Goal: Information Seeking & Learning: Find specific page/section

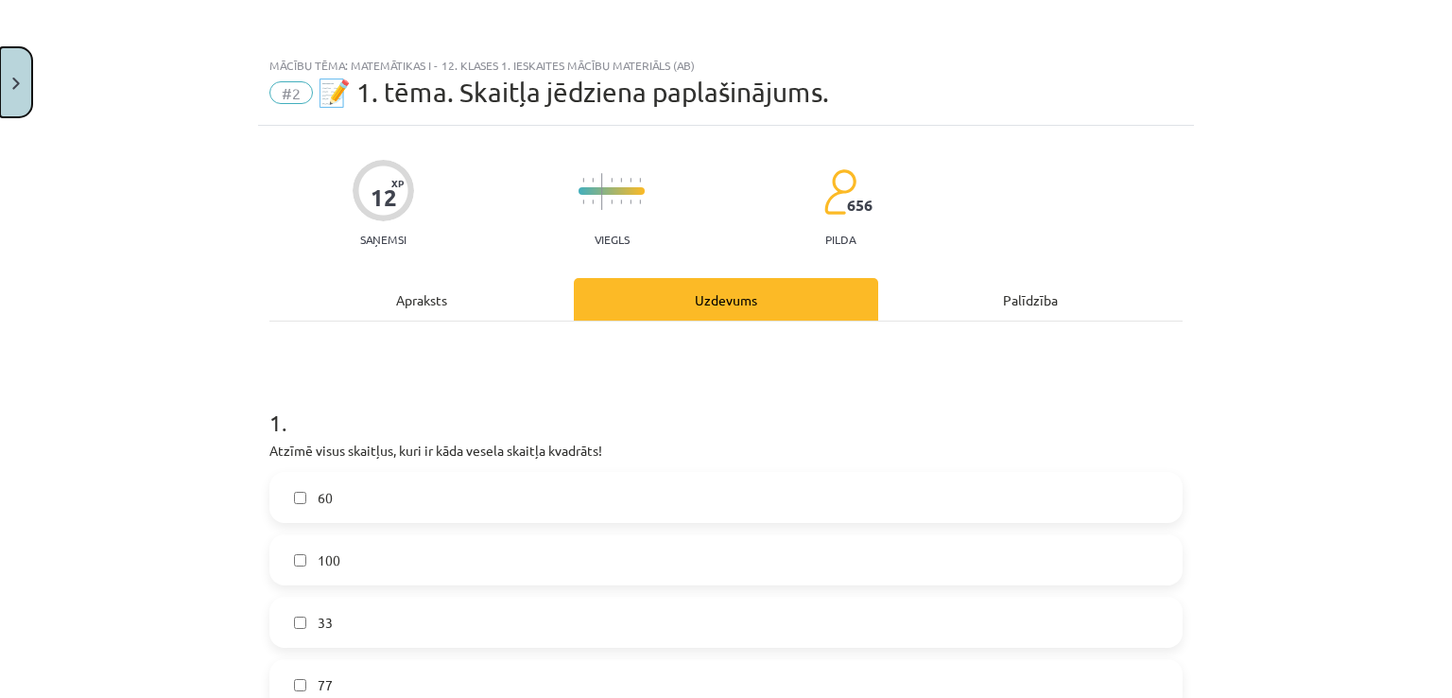
click at [0, 76] on button "Close" at bounding box center [16, 82] width 32 height 70
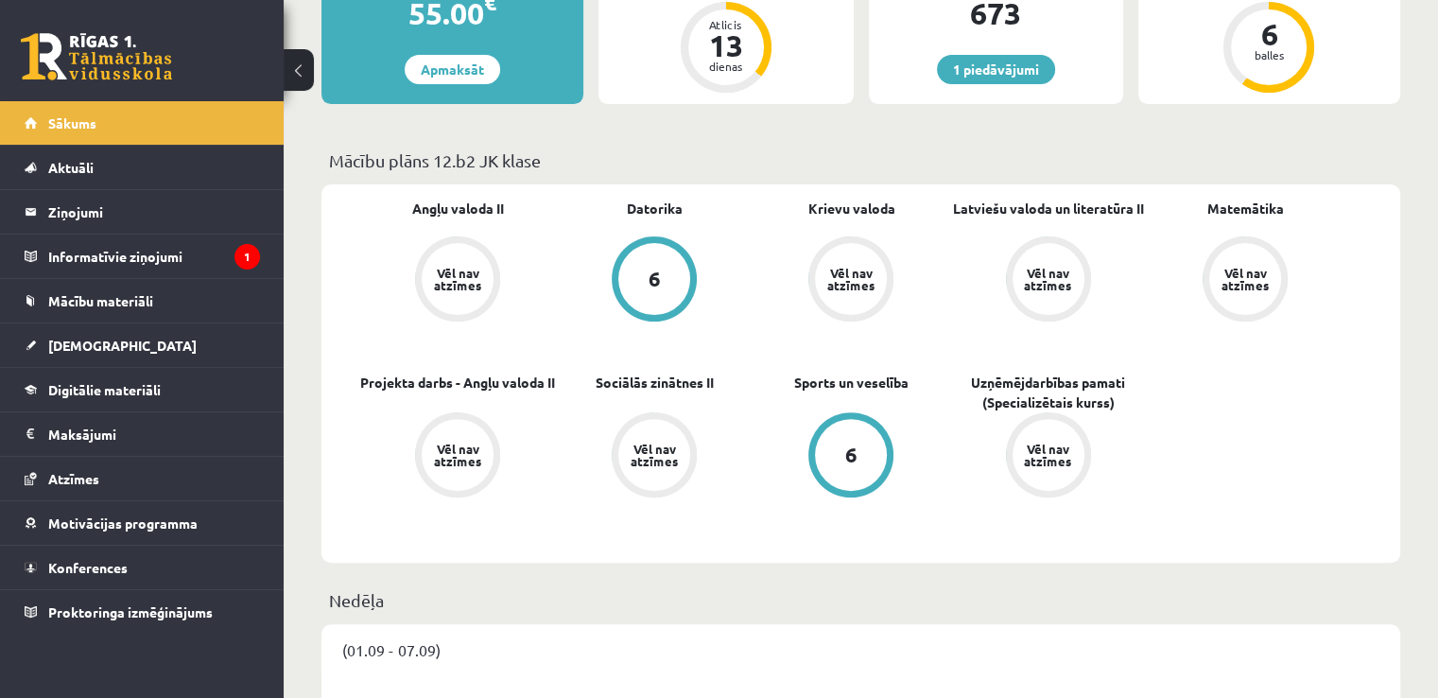
scroll to position [567, 0]
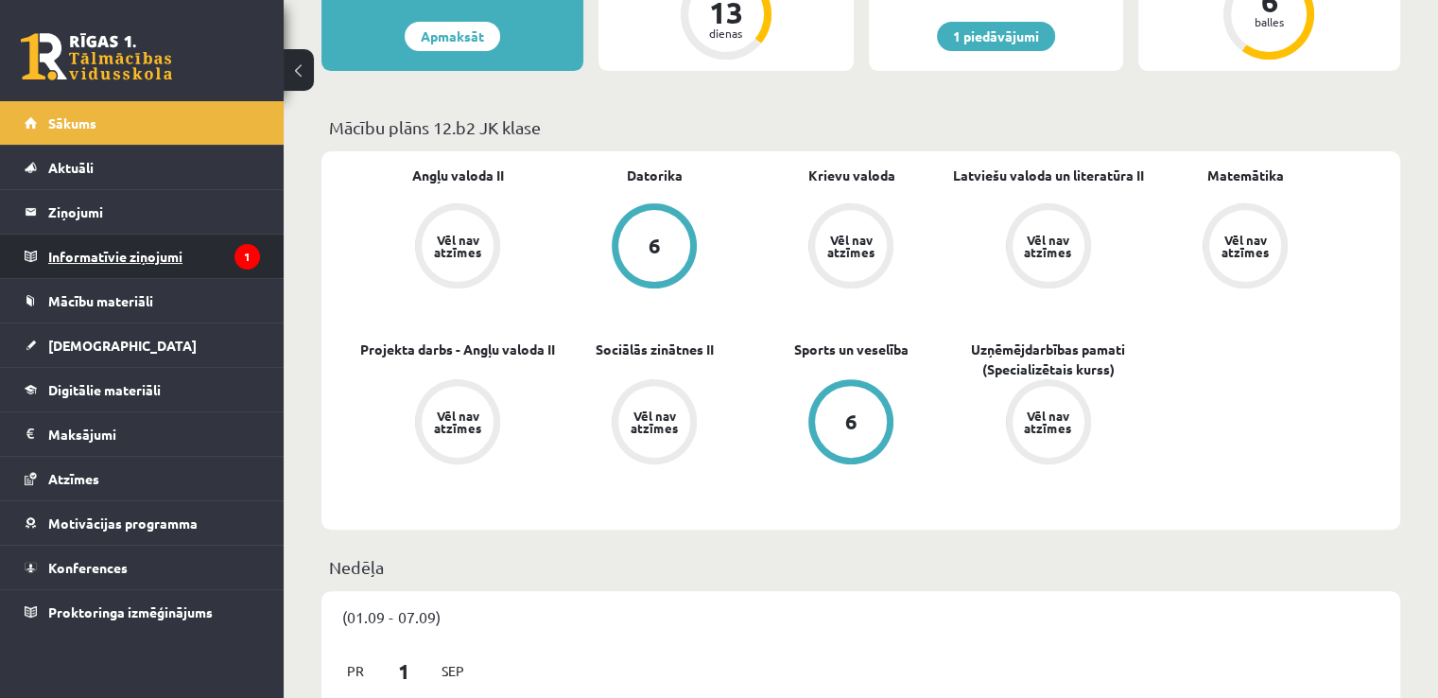
click at [170, 244] on legend "Informatīvie ziņojumi 1" at bounding box center [154, 255] width 212 height 43
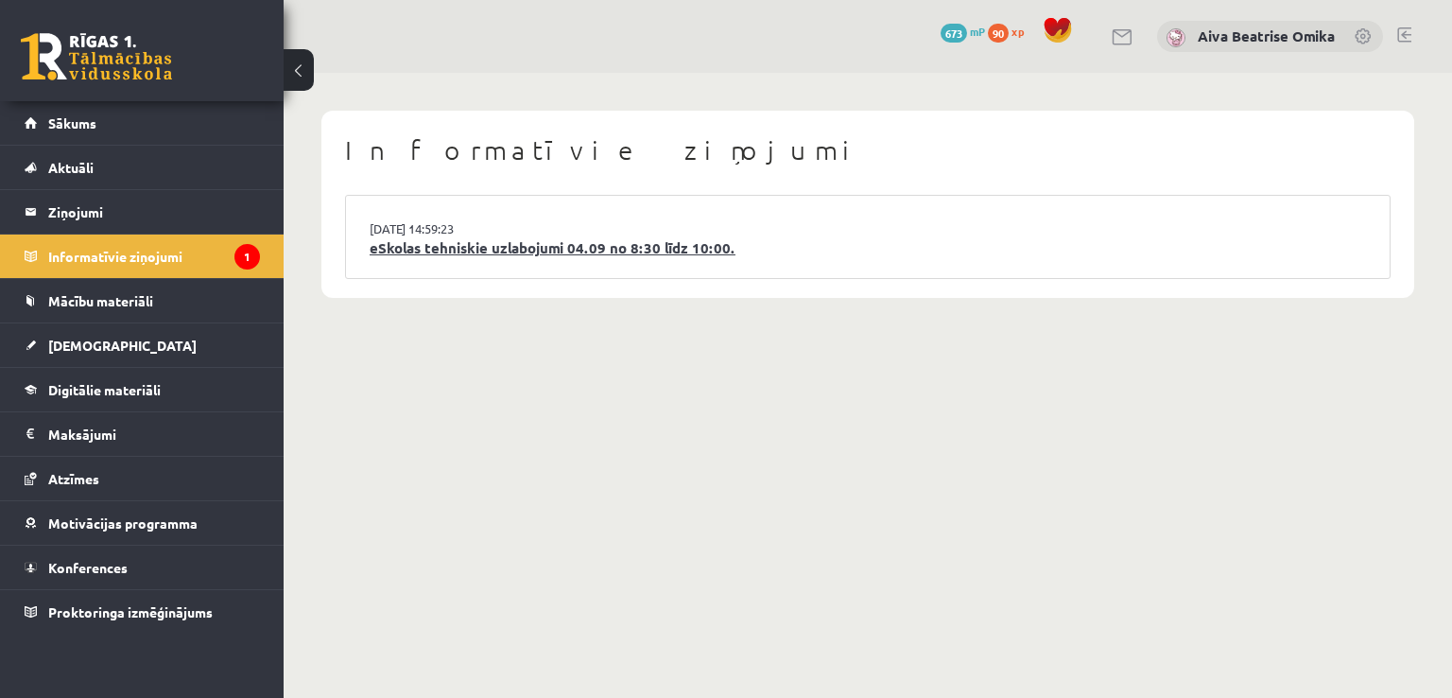
click at [565, 247] on link "eSkolas tehniskie uzlabojumi 04.09 no 8:30 līdz 10:00." at bounding box center [868, 248] width 996 height 22
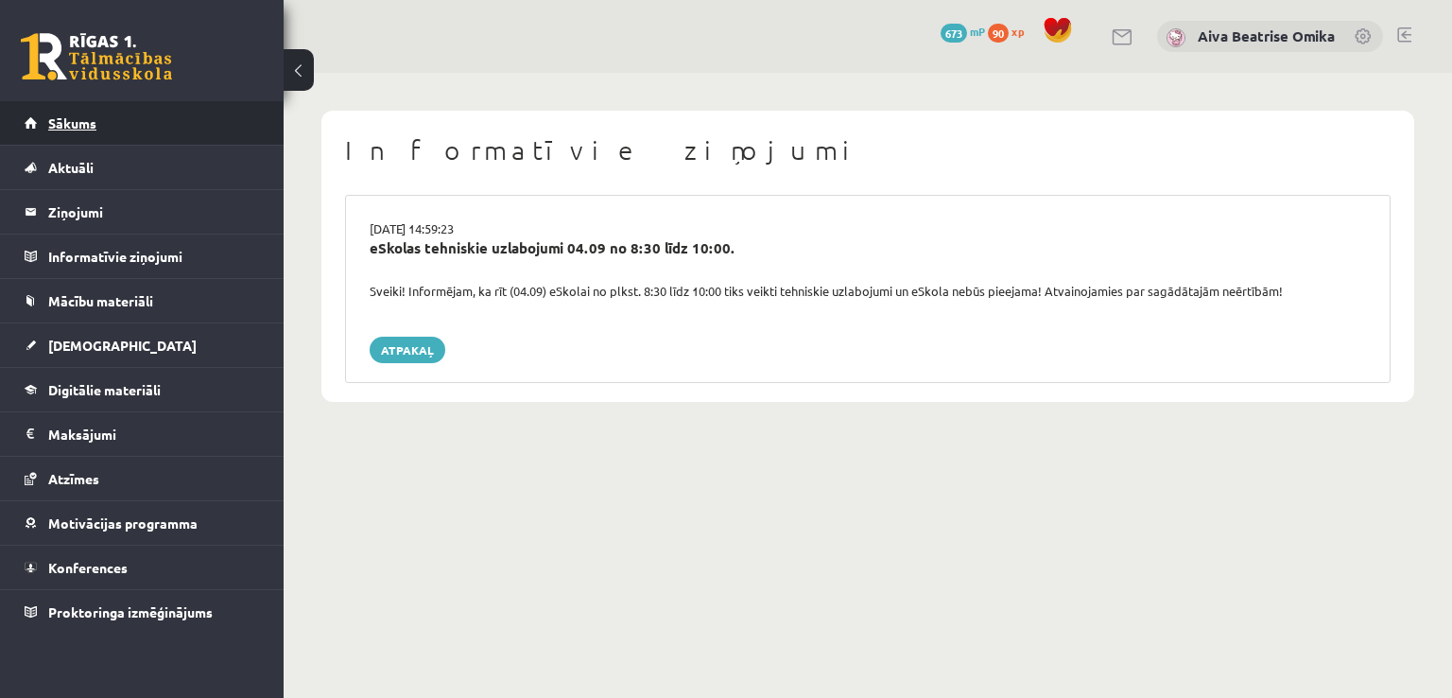
click at [120, 126] on link "Sākums" at bounding box center [142, 122] width 235 height 43
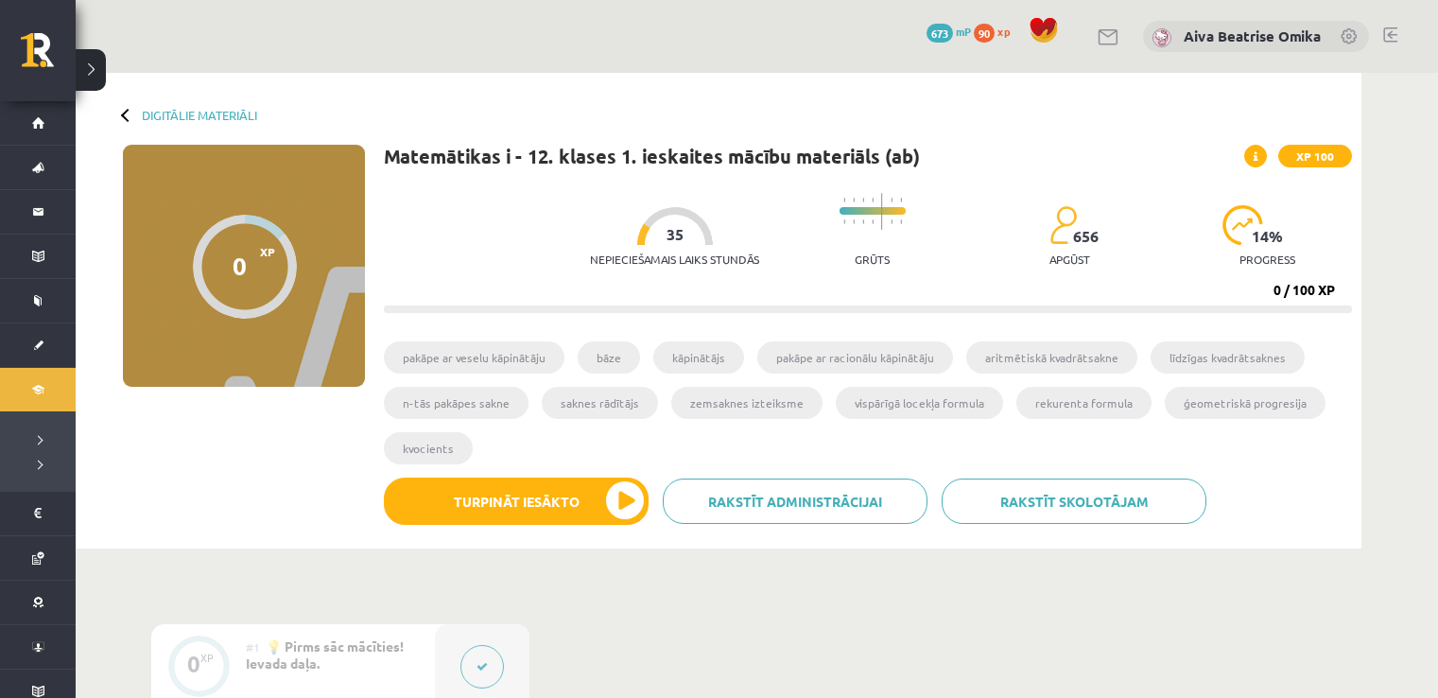
scroll to position [284, 0]
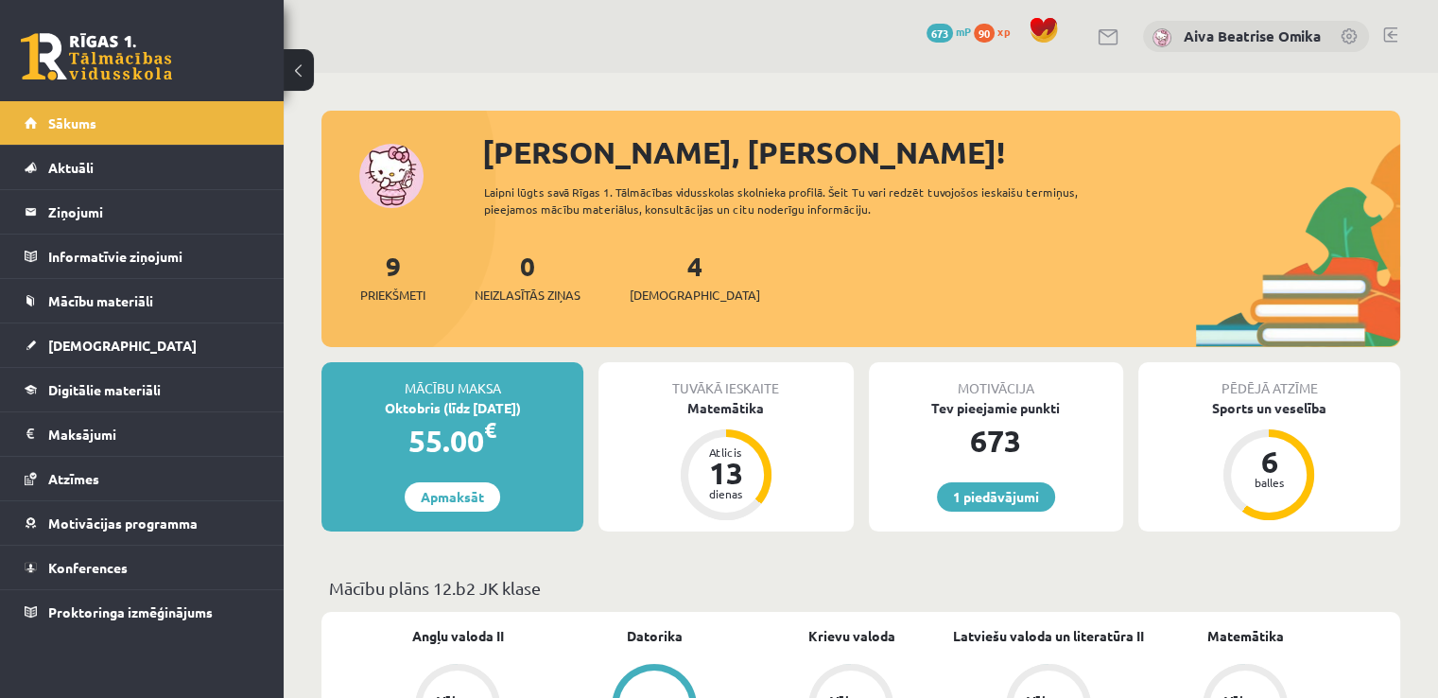
click at [511, 270] on div "0 Neizlasītās ziņas" at bounding box center [528, 275] width 106 height 59
click at [528, 270] on link "0 Neizlasītās ziņas" at bounding box center [528, 277] width 106 height 56
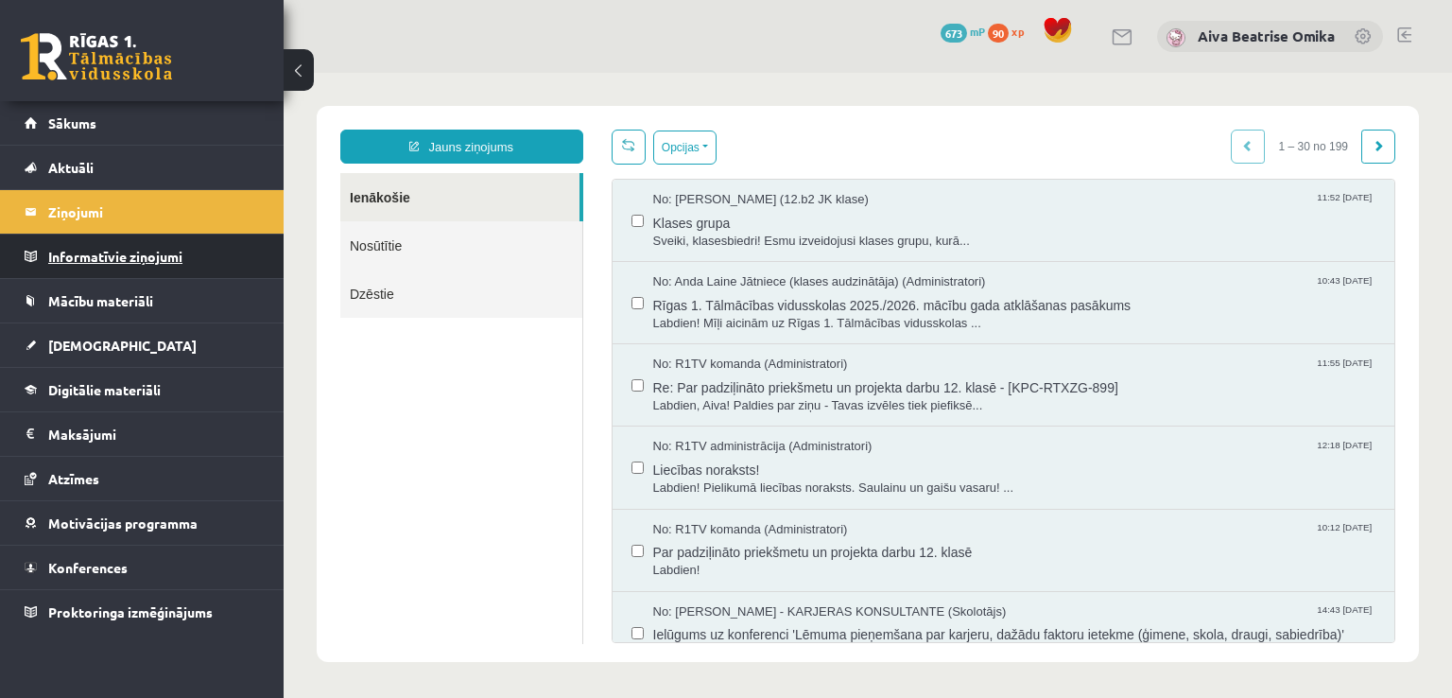
click at [102, 251] on legend "Informatīvie ziņojumi 0" at bounding box center [154, 255] width 212 height 43
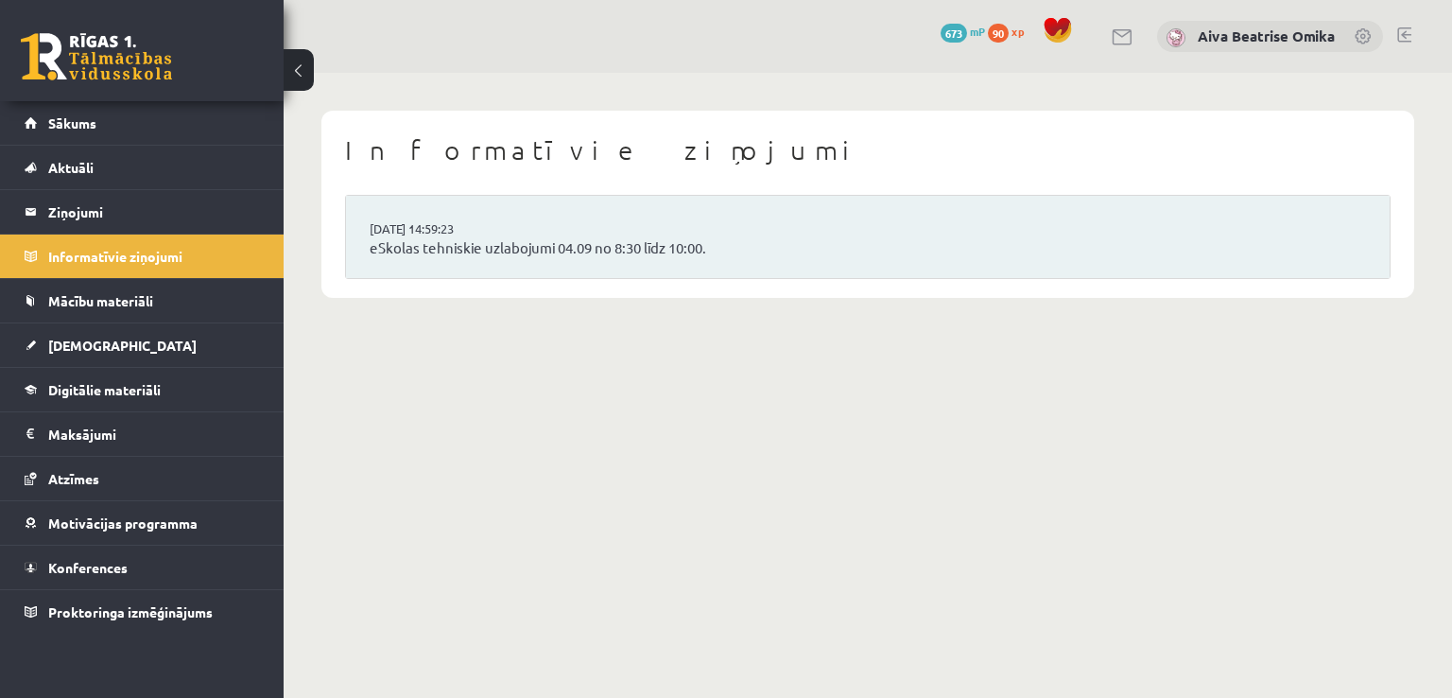
click at [1126, 215] on li "[DATE] 14:59:23 eSkolas tehniskie uzlabojumi 04.09 no 8:30 līdz 10:00." at bounding box center [868, 237] width 1044 height 82
click at [1135, 233] on li "[DATE] 14:59:23 eSkolas tehniskie uzlabojumi 04.09 no 8:30 līdz 10:00." at bounding box center [868, 237] width 1044 height 82
click at [185, 286] on link "Mācību materiāli" at bounding box center [142, 300] width 235 height 43
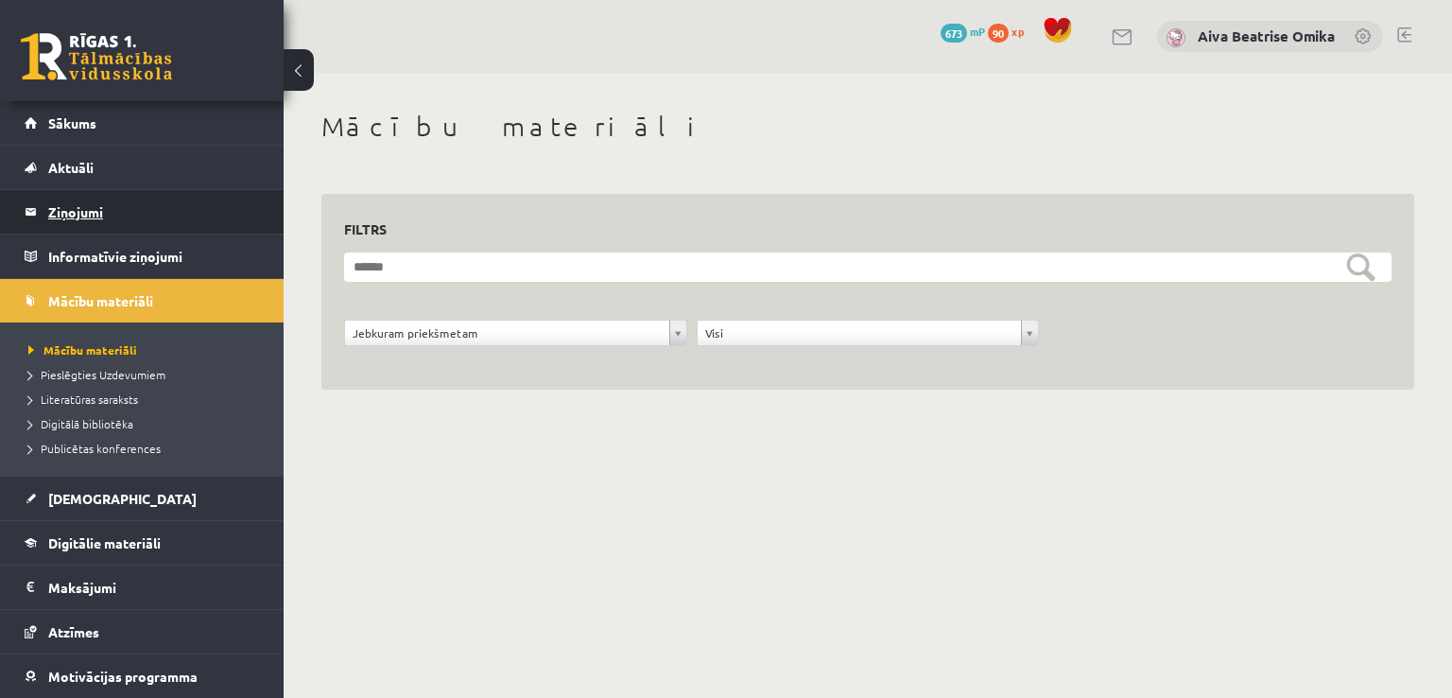
click at [134, 222] on legend "Ziņojumi 0" at bounding box center [154, 211] width 212 height 43
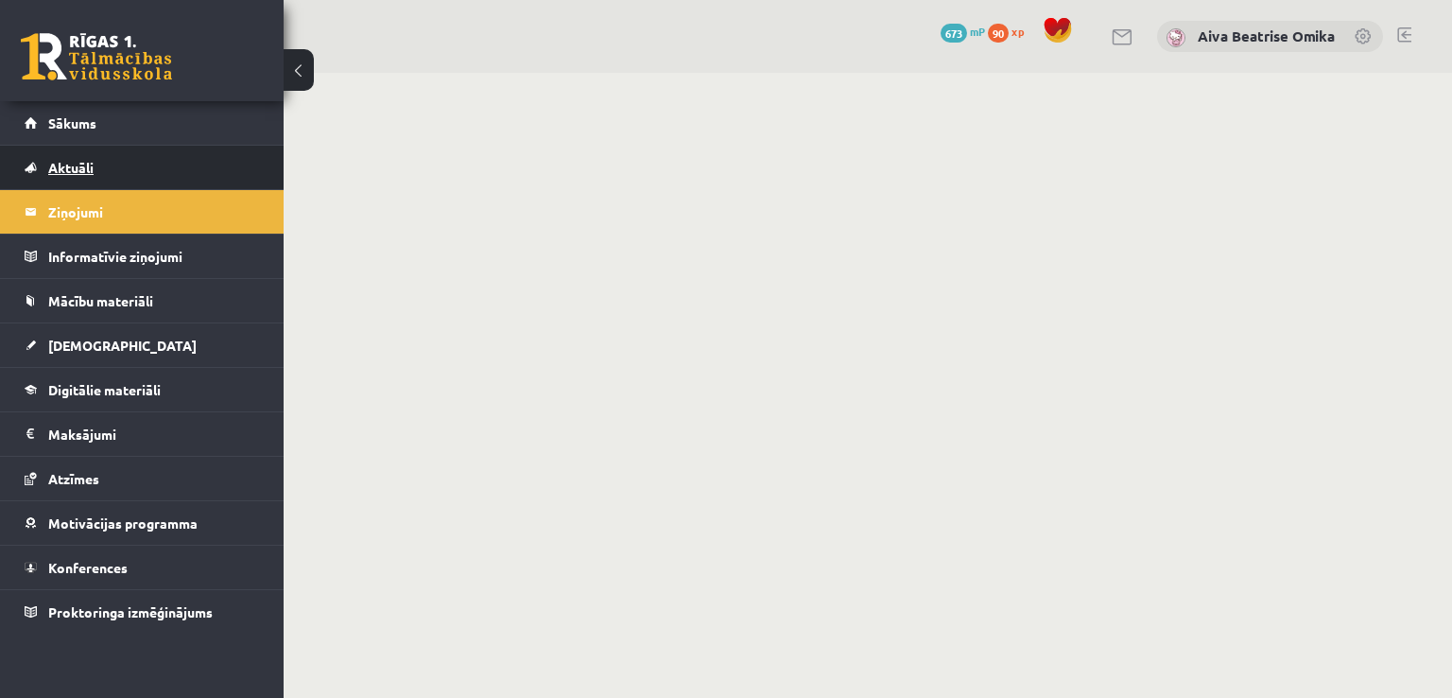
click at [120, 166] on link "Aktuāli" at bounding box center [142, 167] width 235 height 43
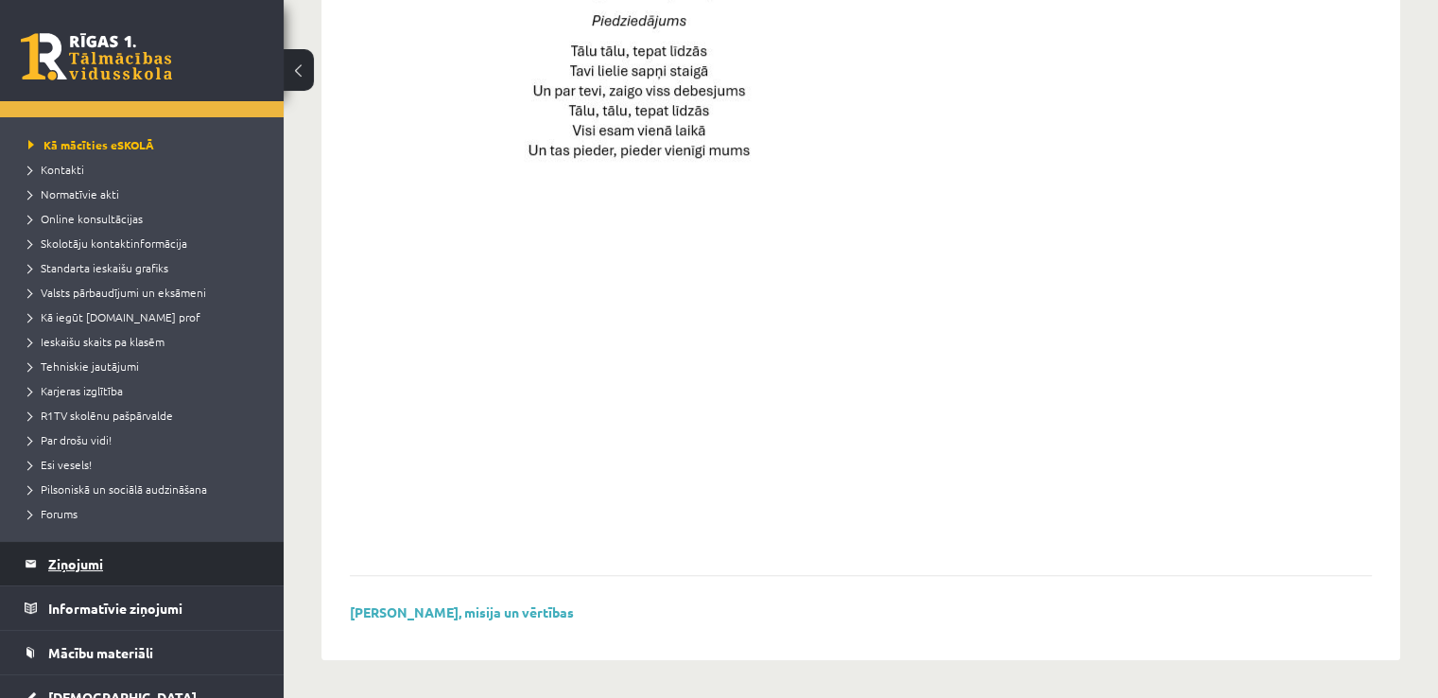
scroll to position [189, 0]
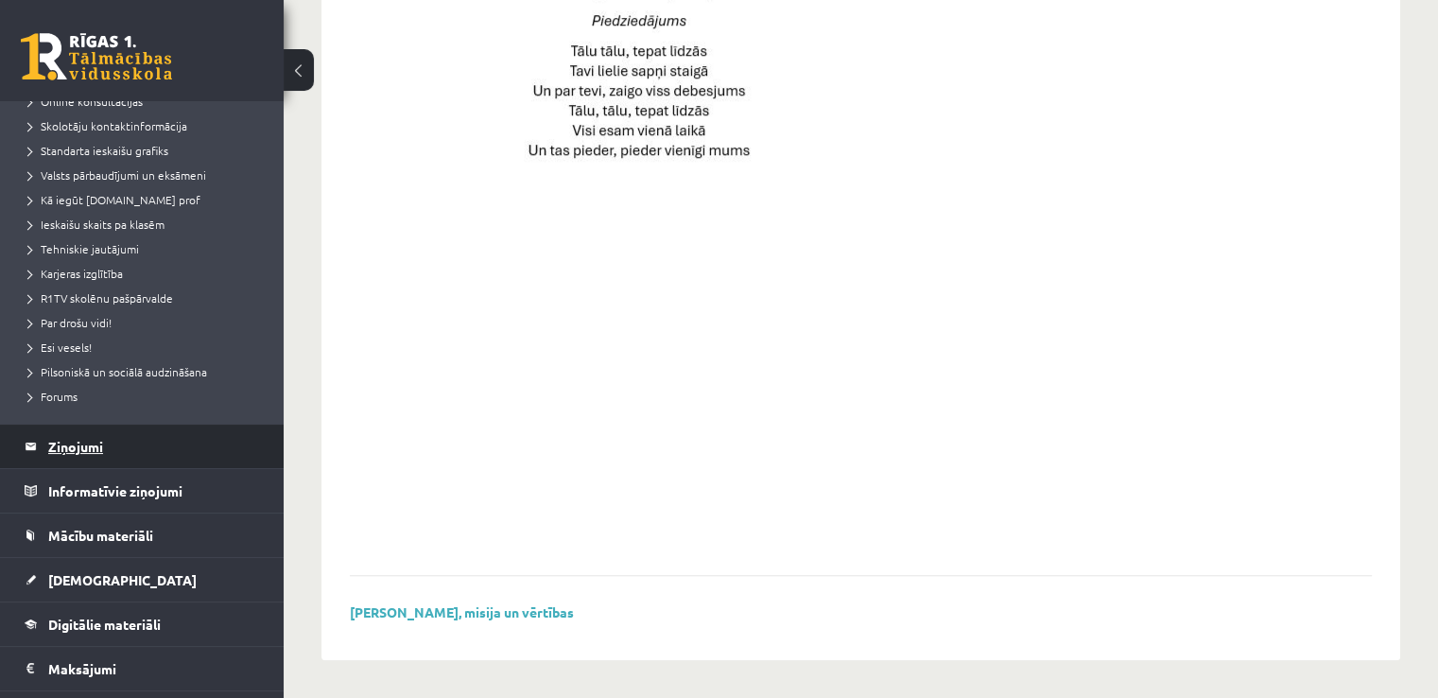
click at [94, 449] on legend "Ziņojumi 0" at bounding box center [154, 445] width 212 height 43
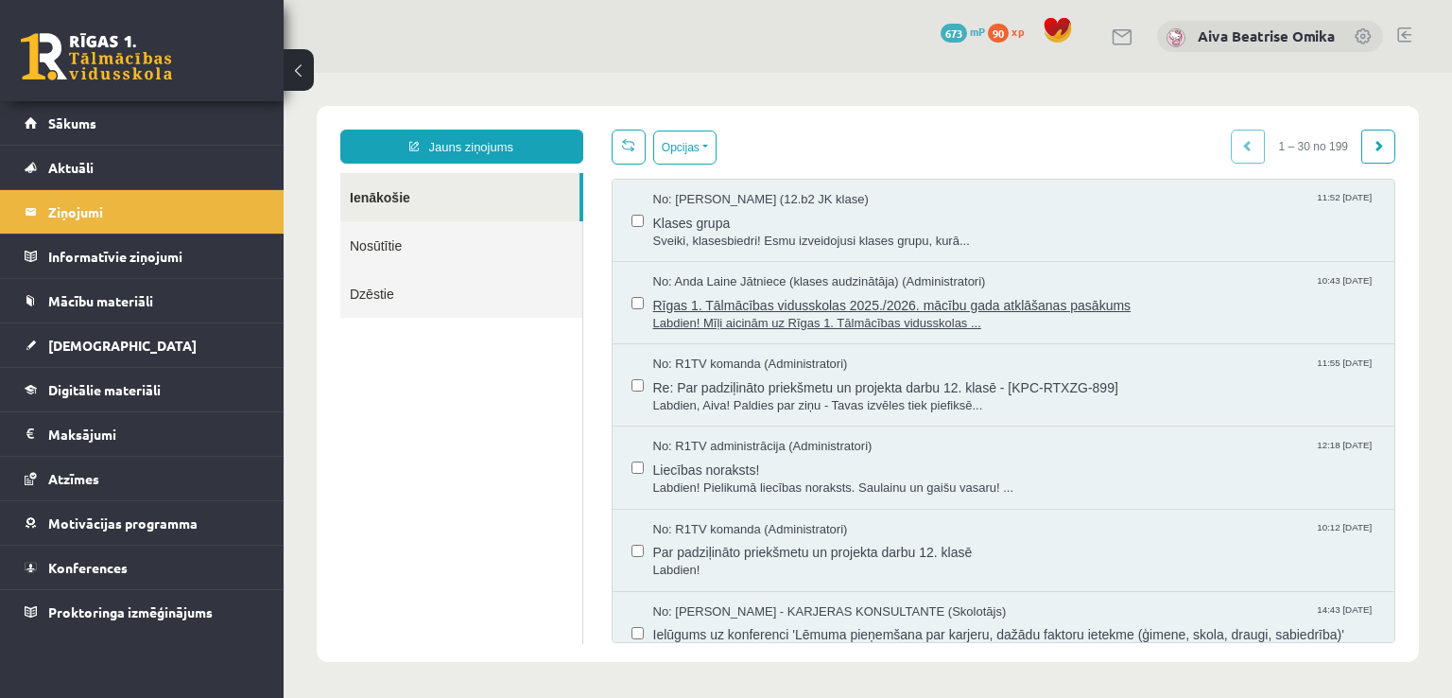
click at [1044, 319] on span "Labdien! Mīļi aicinām uz Rīgas 1. Tālmācības vidusskolas ..." at bounding box center [1014, 324] width 723 height 18
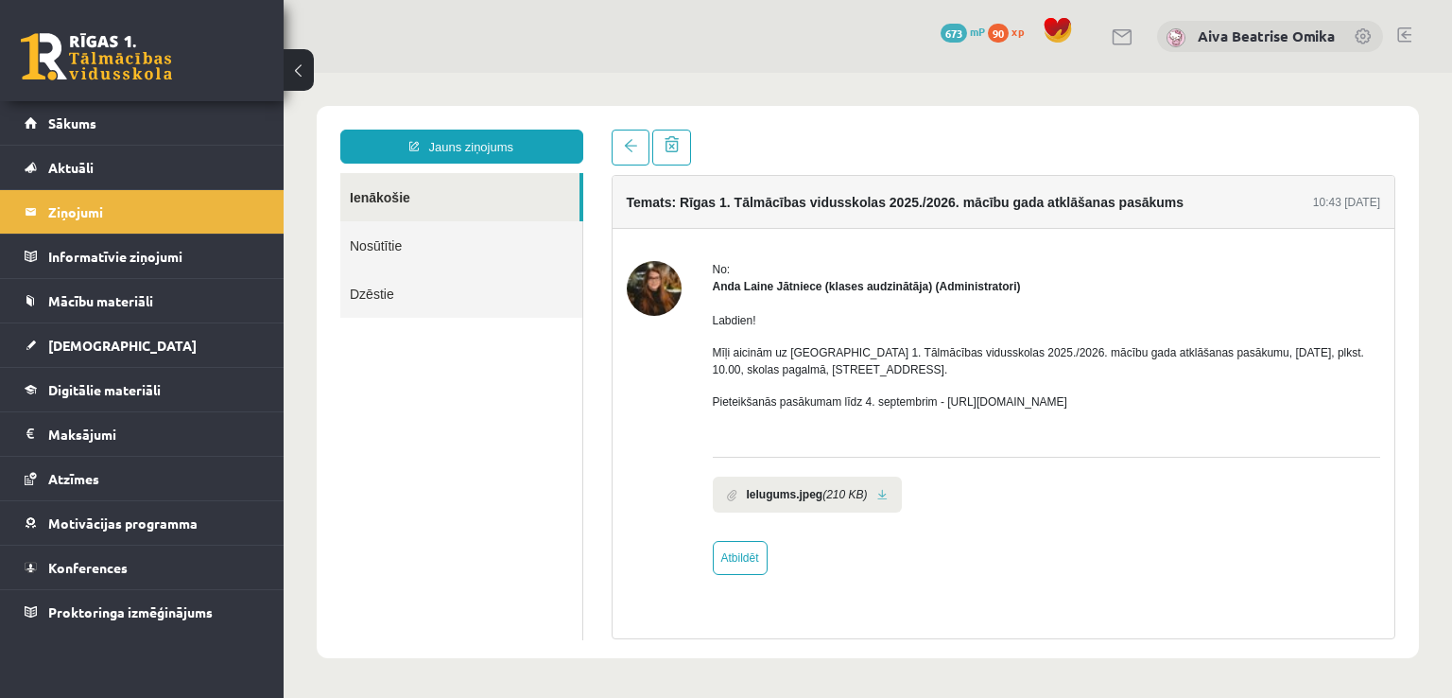
drag, startPoint x: 946, startPoint y: 401, endPoint x: 1195, endPoint y: 401, distance: 248.6
click at [1195, 401] on p "Pieteikšanās pasākumam līdz 4. septembrim - [URL][DOMAIN_NAME]" at bounding box center [1047, 401] width 668 height 17
click at [1198, 401] on p "Pieteikšanās pasākumam līdz 4. septembrim - [URL][DOMAIN_NAME]" at bounding box center [1047, 401] width 668 height 17
drag, startPoint x: 1169, startPoint y: 403, endPoint x: 944, endPoint y: 405, distance: 224.1
click at [944, 405] on p "Pieteikšanās pasākumam līdz 4. septembrim - [URL][DOMAIN_NAME]" at bounding box center [1047, 401] width 668 height 17
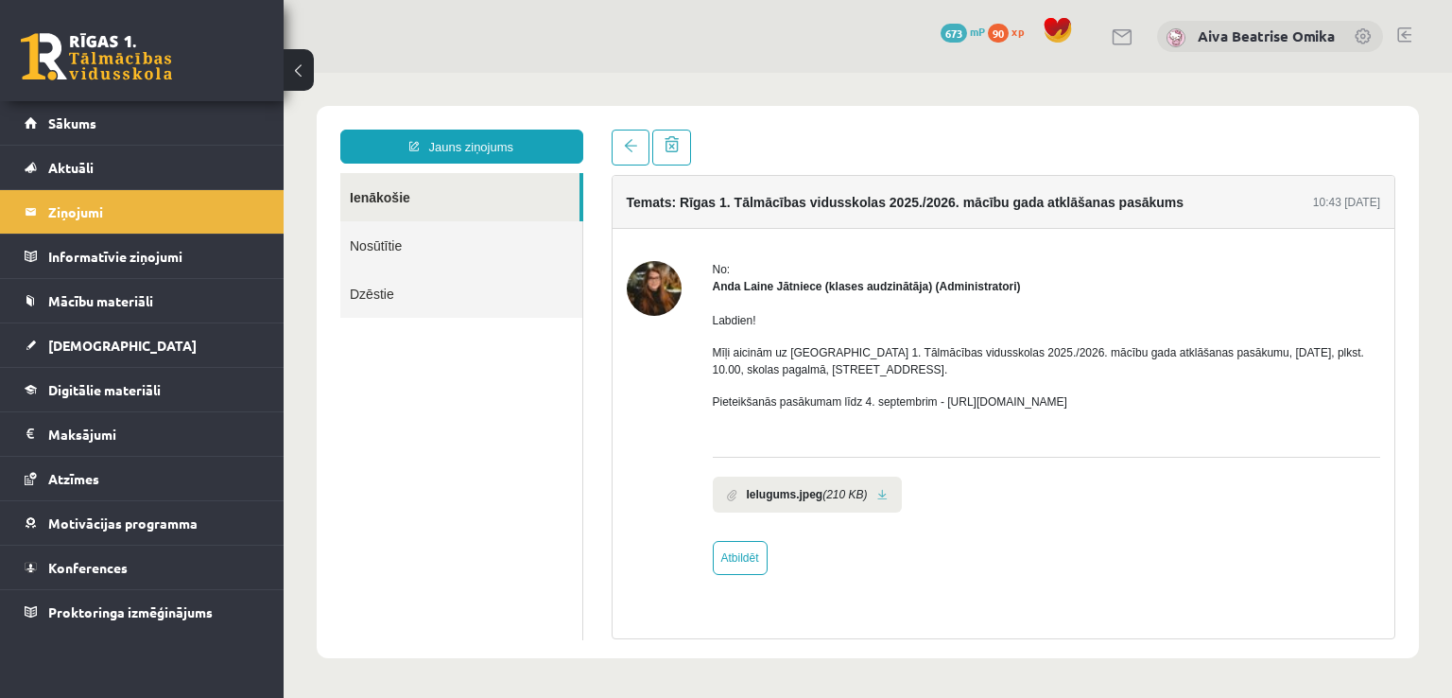
copy p "[URL][DOMAIN_NAME]"
